Goal: Transaction & Acquisition: Purchase product/service

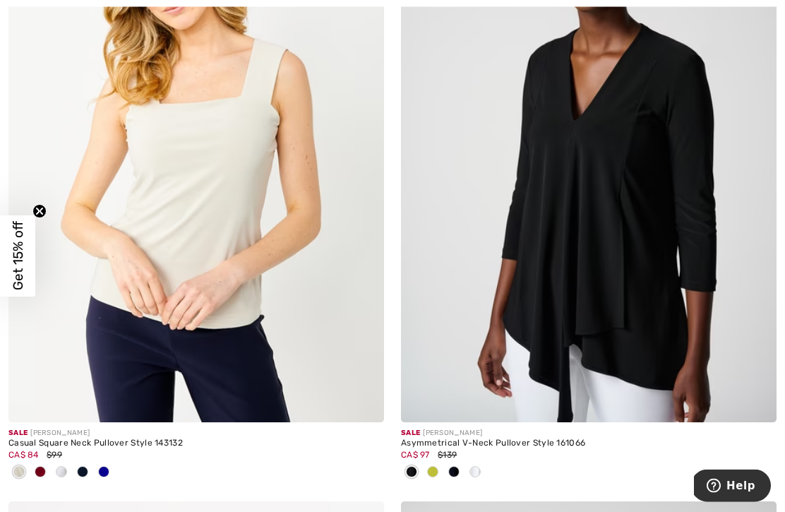
scroll to position [8788, 0]
click at [604, 241] on img at bounding box center [589, 140] width 376 height 563
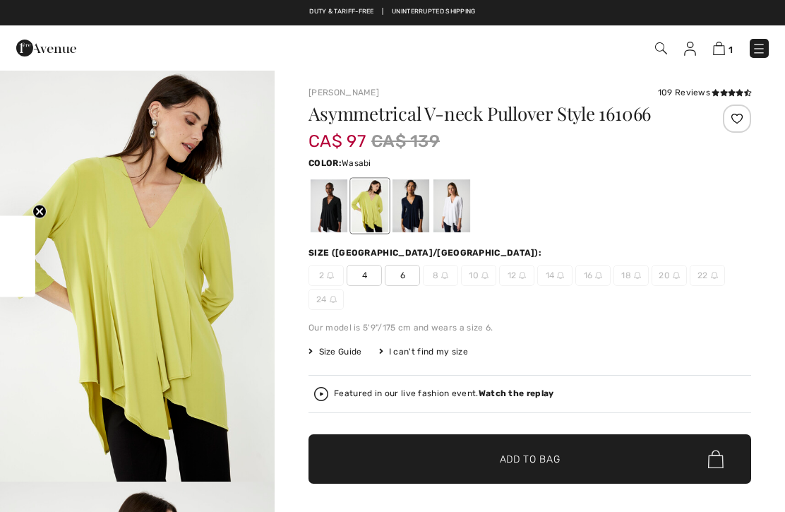
checkbox input "true"
click at [416, 213] on div at bounding box center [411, 205] width 37 height 53
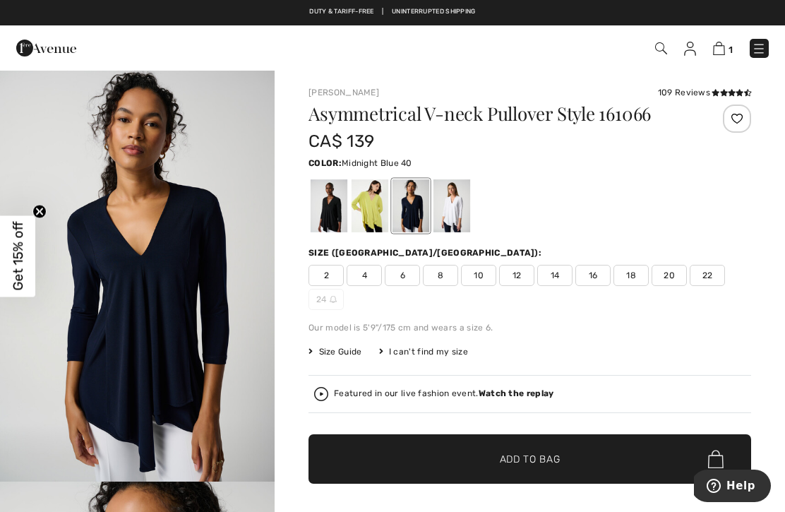
click at [369, 213] on div at bounding box center [370, 205] width 37 height 53
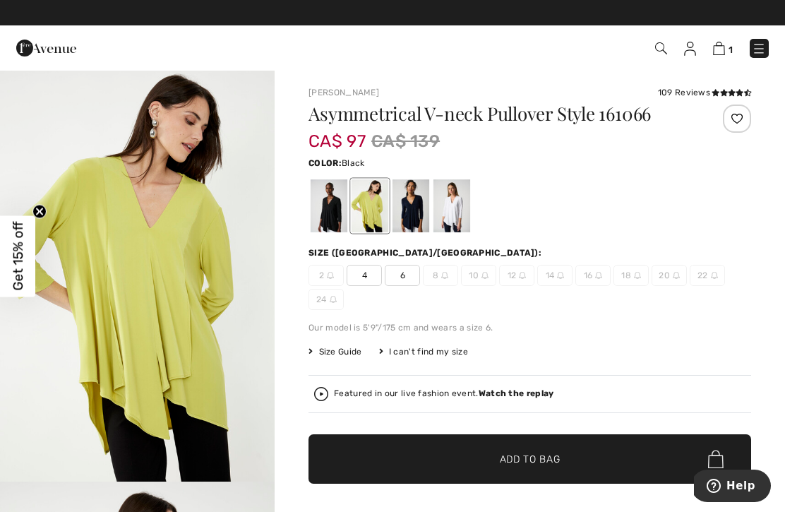
click at [325, 192] on div at bounding box center [329, 205] width 37 height 53
click at [379, 226] on div at bounding box center [370, 205] width 37 height 53
click at [448, 210] on div at bounding box center [452, 205] width 37 height 53
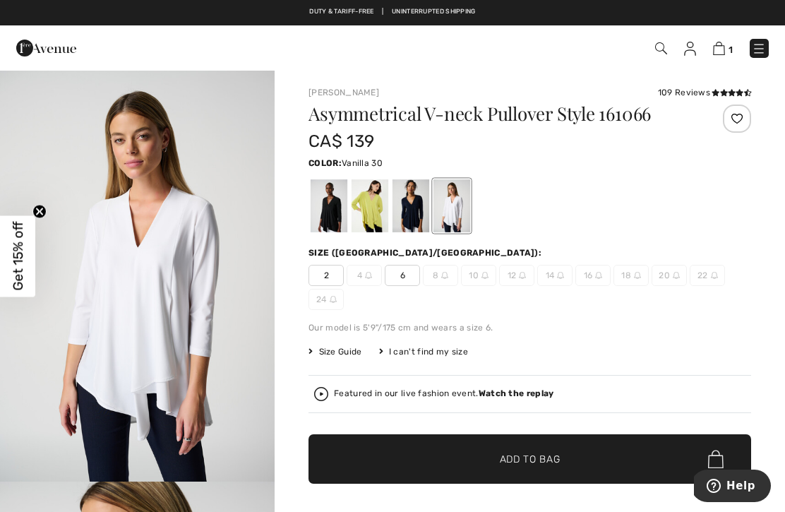
click at [414, 210] on div at bounding box center [411, 205] width 37 height 53
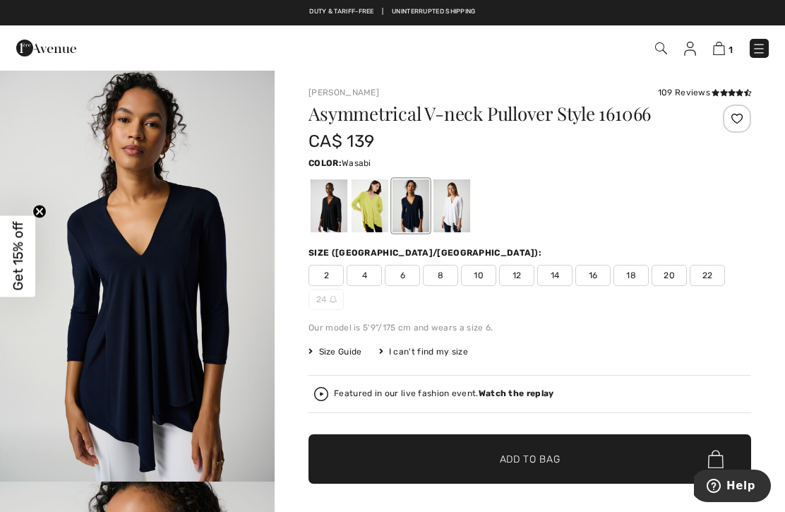
click at [373, 226] on div at bounding box center [370, 205] width 37 height 53
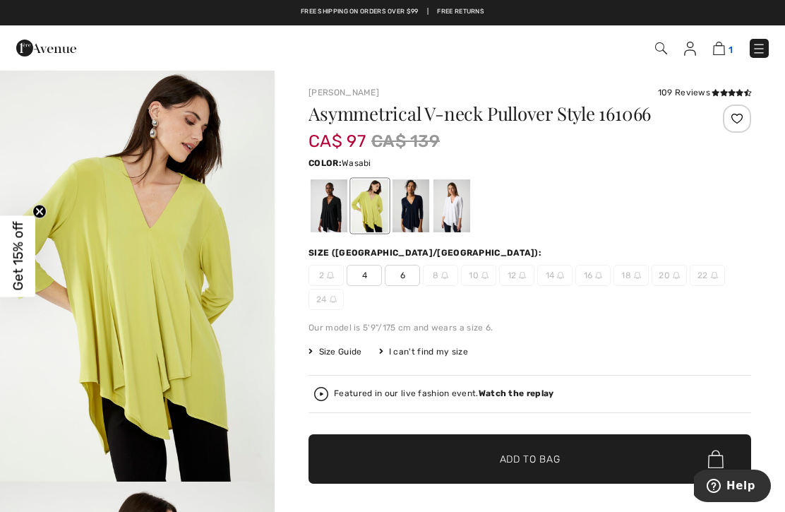
click at [719, 54] on img at bounding box center [719, 48] width 12 height 13
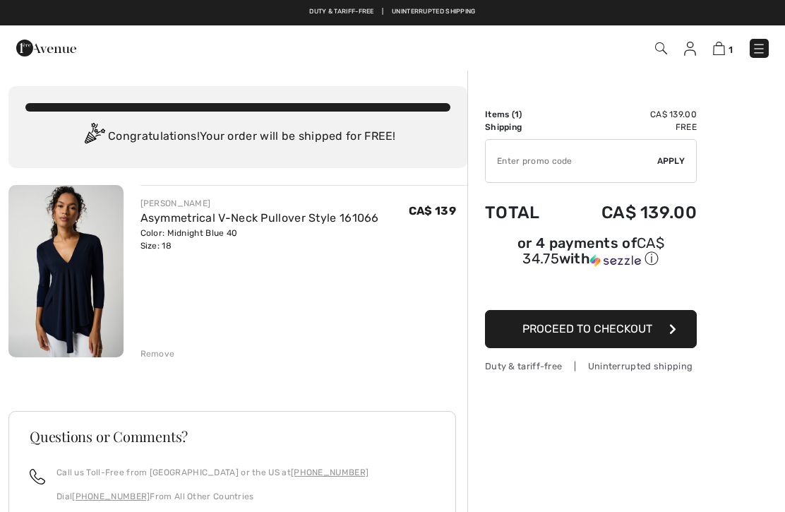
click at [167, 352] on div "Remove" at bounding box center [158, 353] width 35 height 13
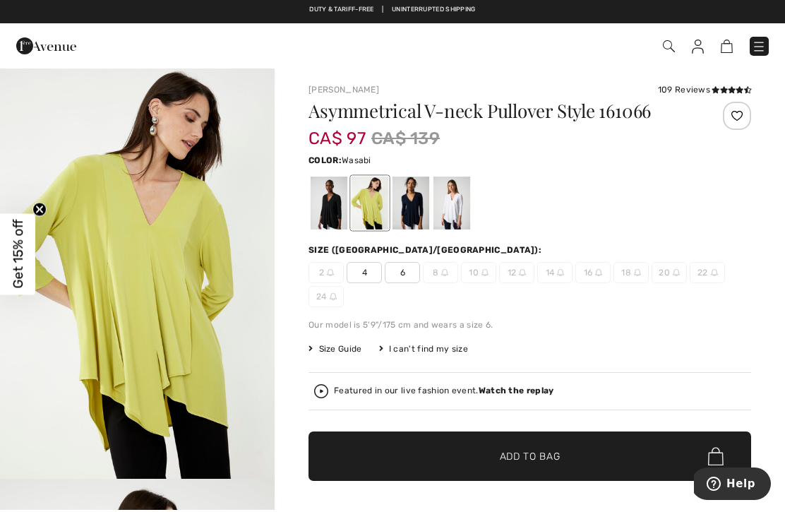
scroll to position [4, 0]
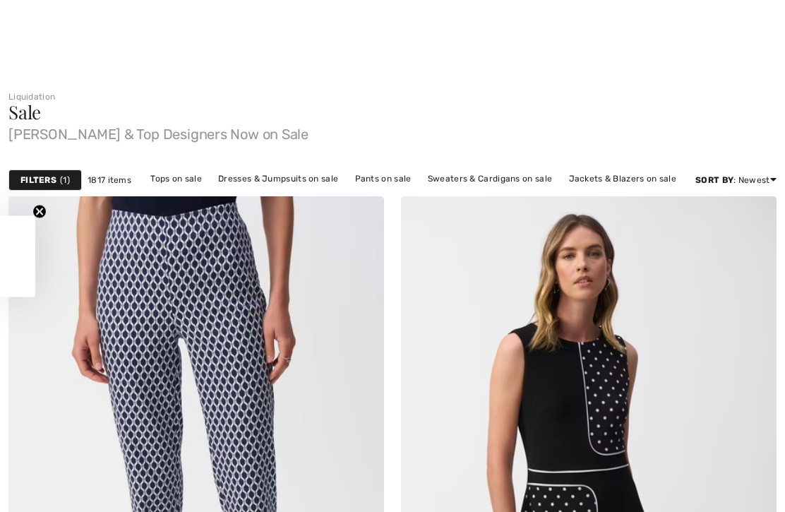
checkbox input "true"
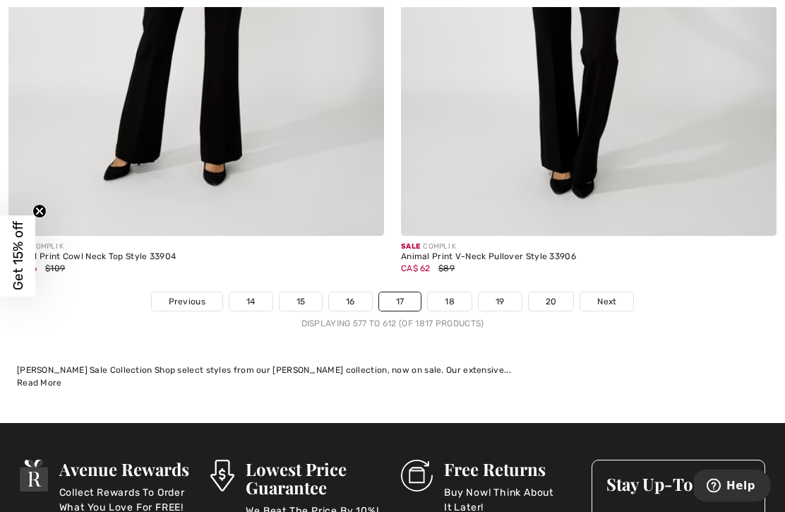
scroll to position [11544, 0]
click at [451, 292] on link "18" at bounding box center [450, 301] width 44 height 18
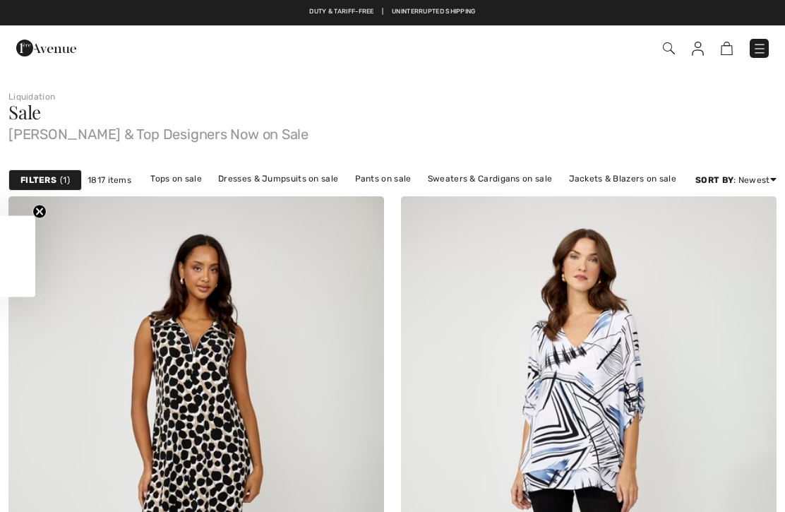
checkbox input "true"
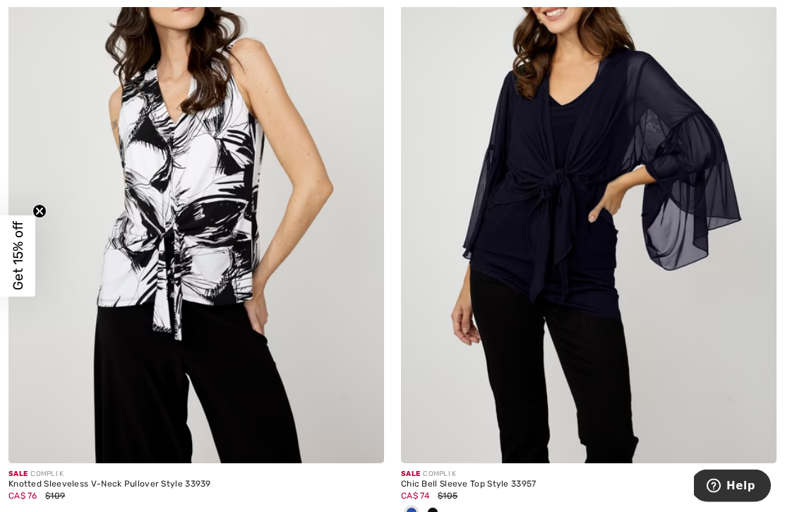
scroll to position [2177, 0]
click at [570, 168] on img at bounding box center [589, 181] width 376 height 563
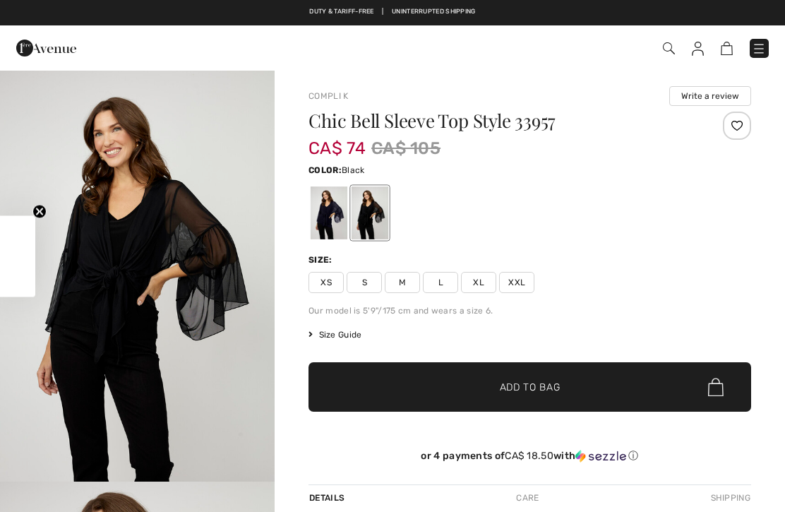
checkbox input "true"
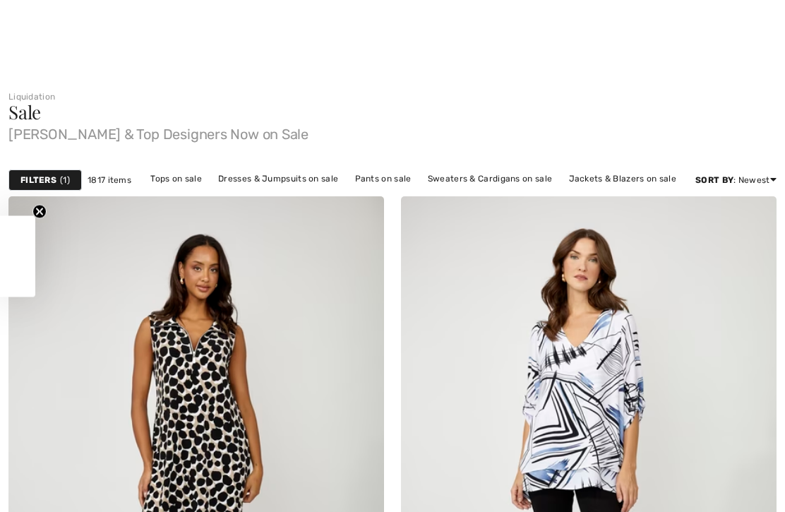
checkbox input "true"
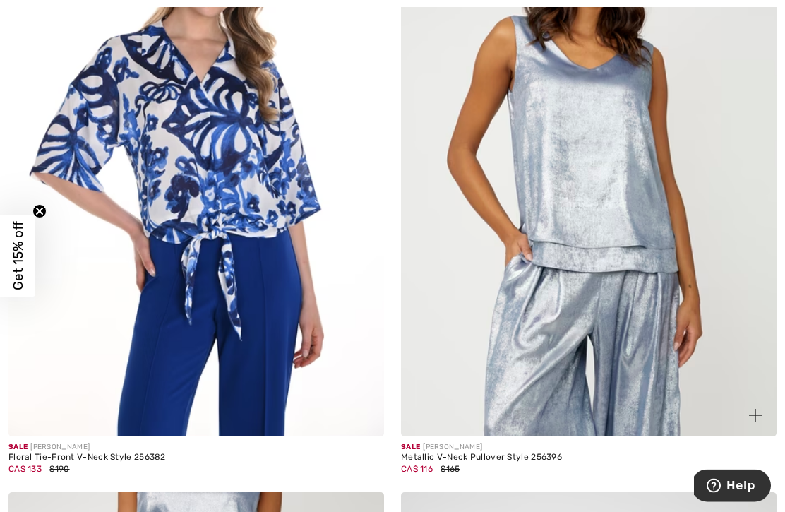
scroll to position [9966, 0]
click at [693, 314] on img at bounding box center [589, 154] width 376 height 563
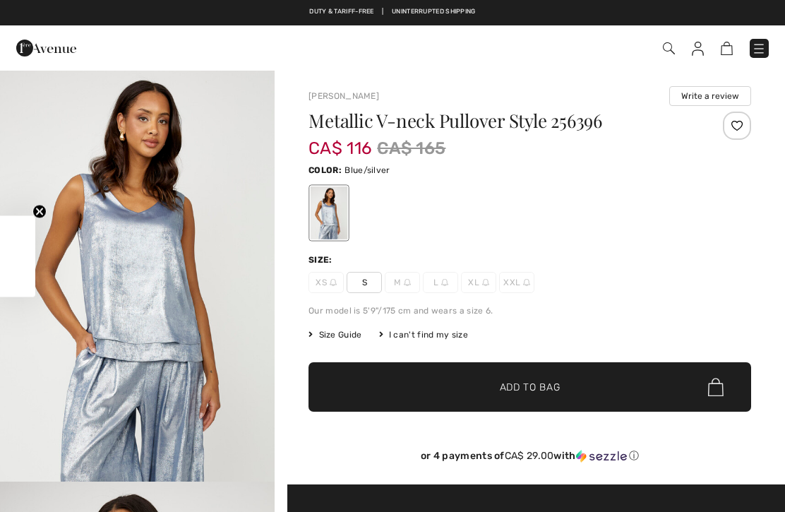
checkbox input "true"
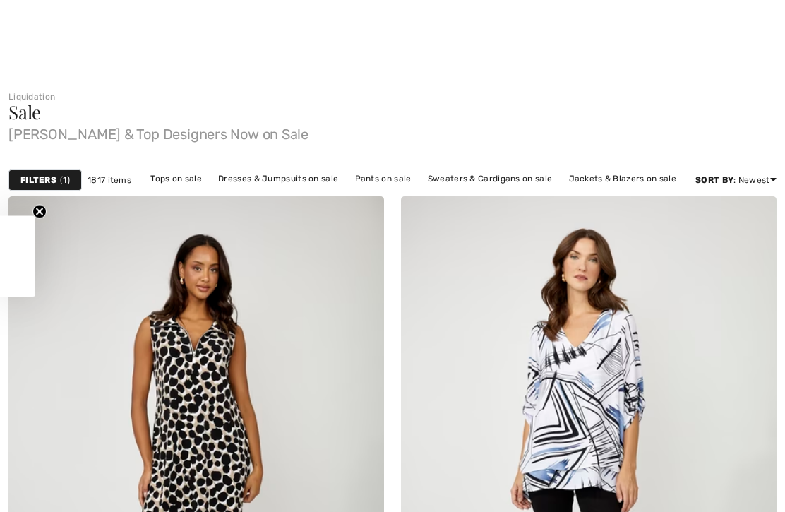
checkbox input "true"
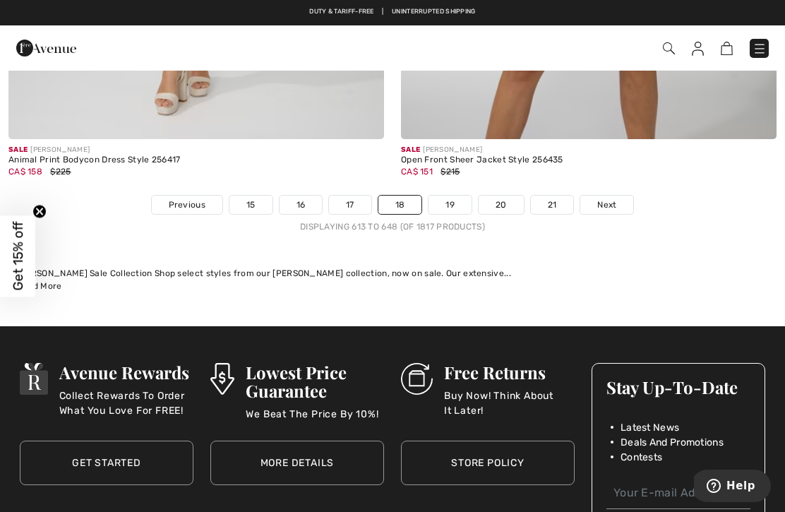
scroll to position [11528, 0]
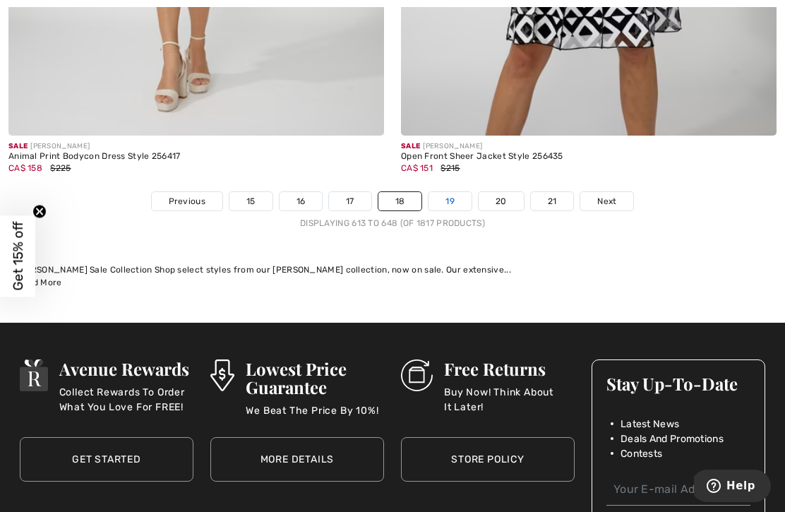
click at [450, 192] on link "19" at bounding box center [450, 201] width 43 height 18
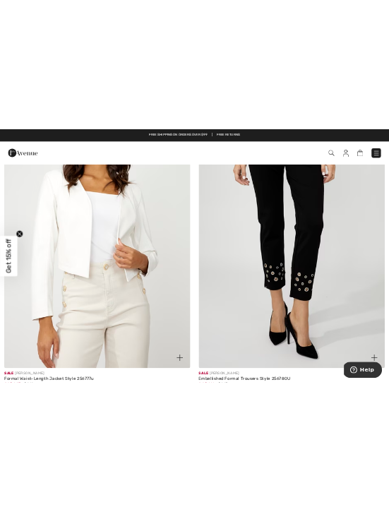
scroll to position [3748, 0]
